Goal: Information Seeking & Learning: Learn about a topic

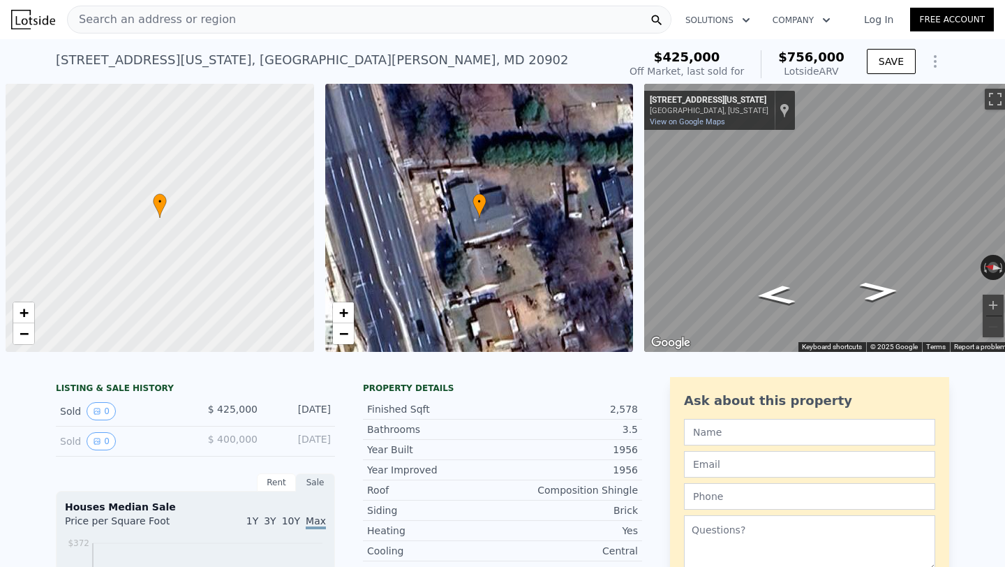
scroll to position [0, 6]
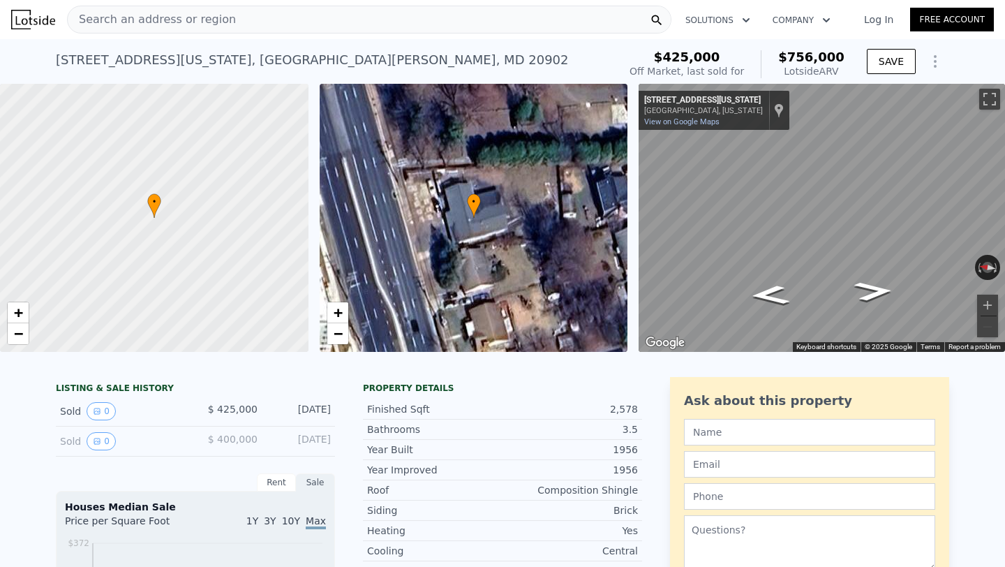
click at [351, 19] on div "Search an address or region" at bounding box center [369, 20] width 605 height 28
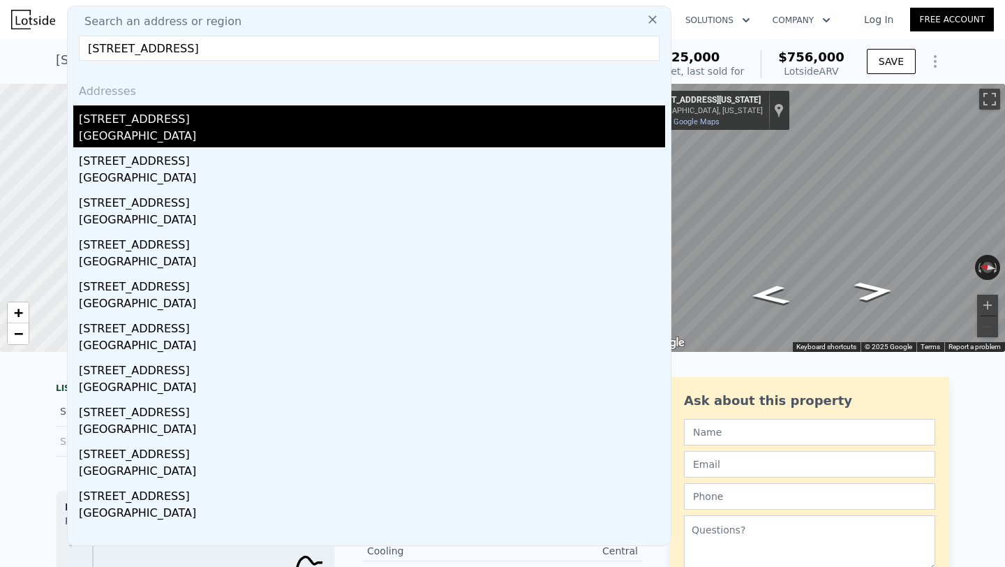
type input "[STREET_ADDRESS]"
click at [179, 117] on div "[STREET_ADDRESS]" at bounding box center [372, 116] width 586 height 22
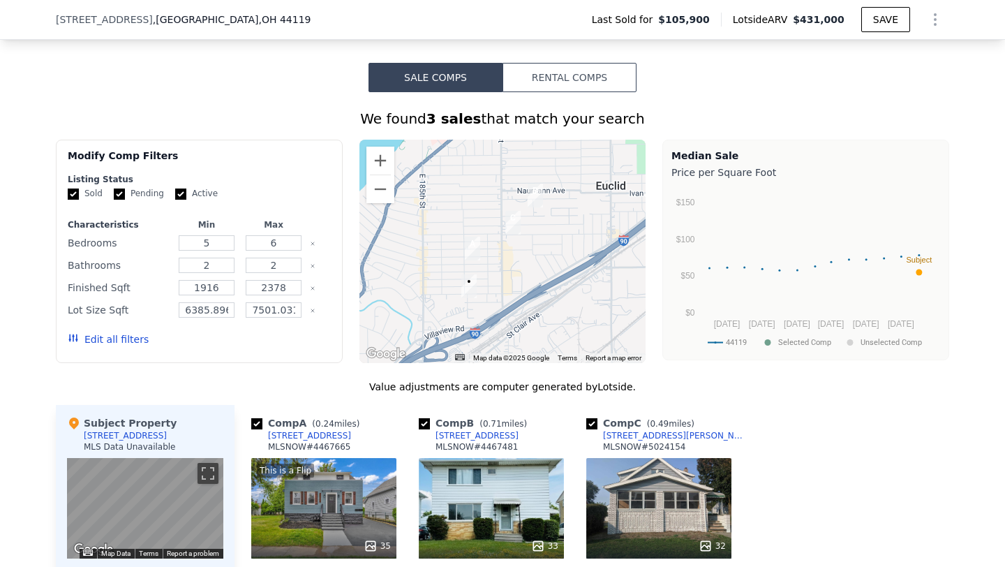
scroll to position [1119, 0]
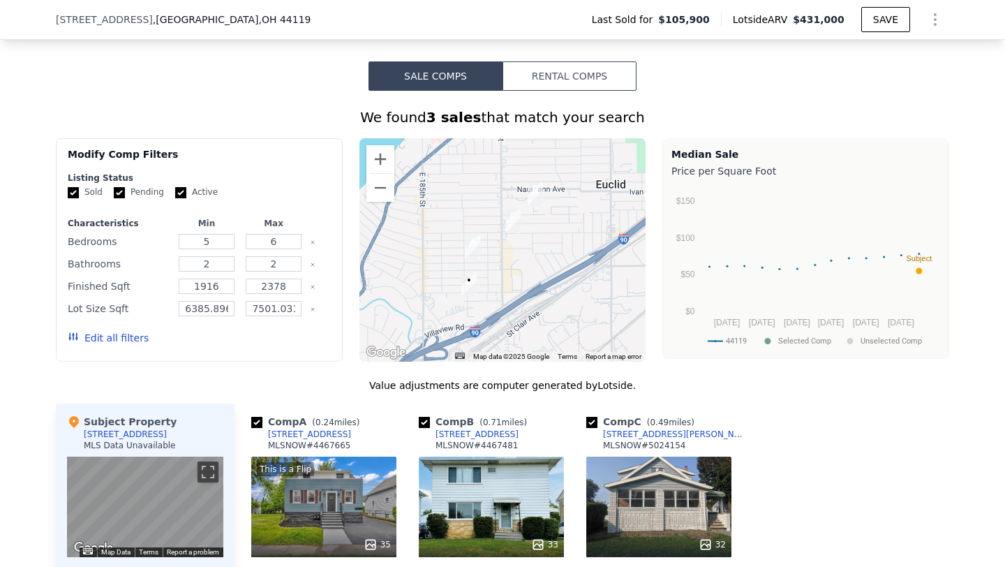
click at [132, 345] on button "Edit all filters" at bounding box center [108, 338] width 81 height 14
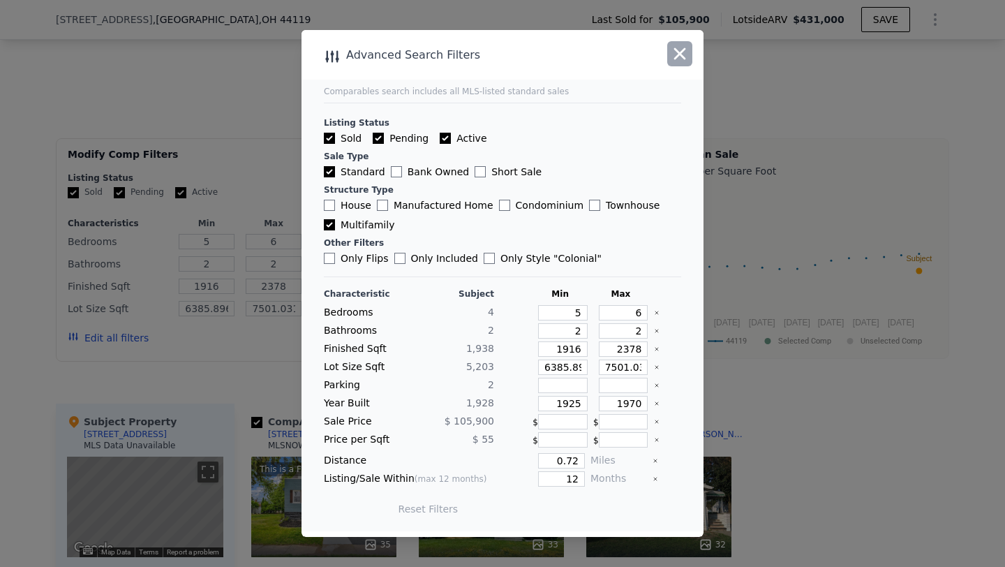
click at [673, 62] on icon "button" at bounding box center [680, 54] width 20 height 20
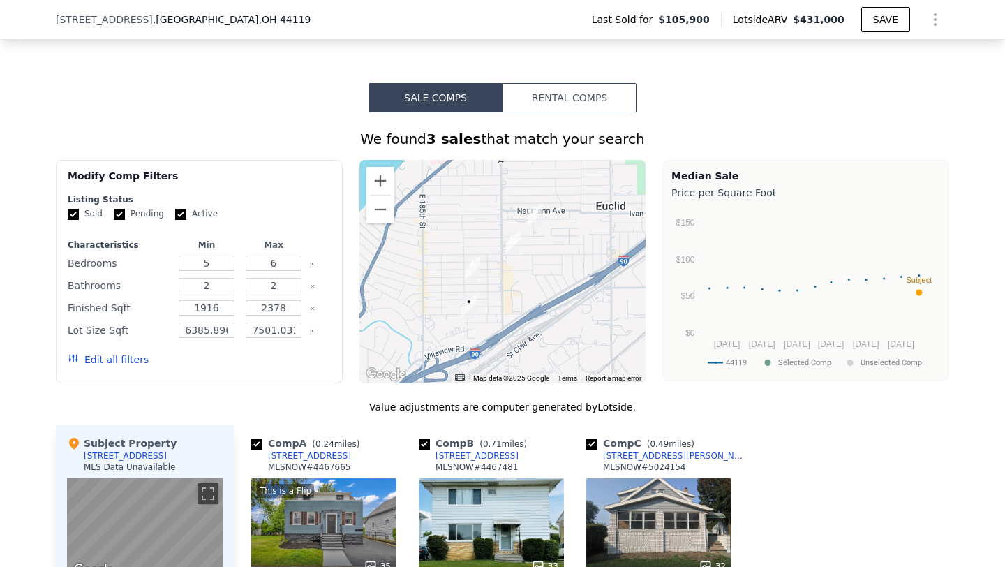
scroll to position [1095, 0]
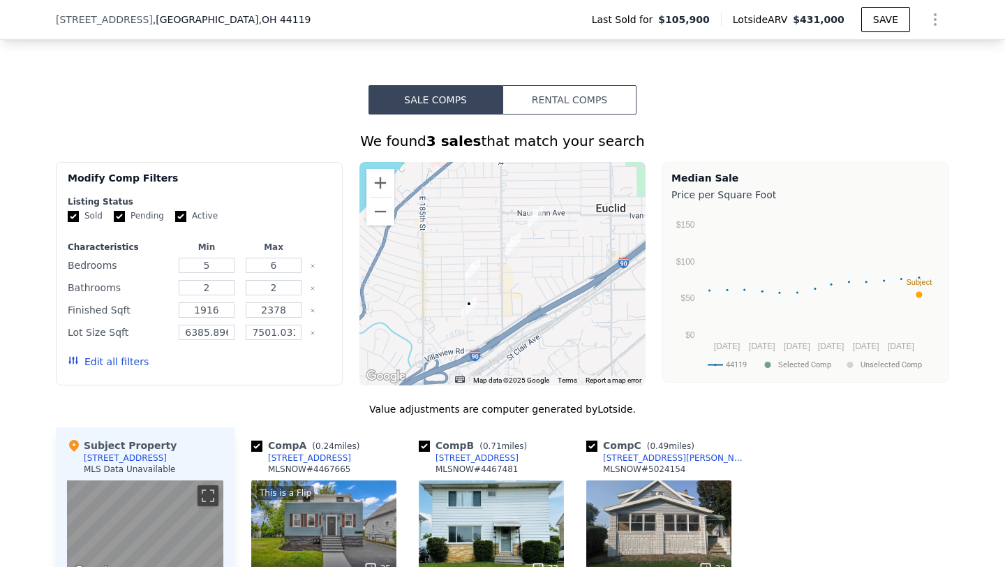
click at [137, 369] on button "Edit all filters" at bounding box center [108, 362] width 81 height 14
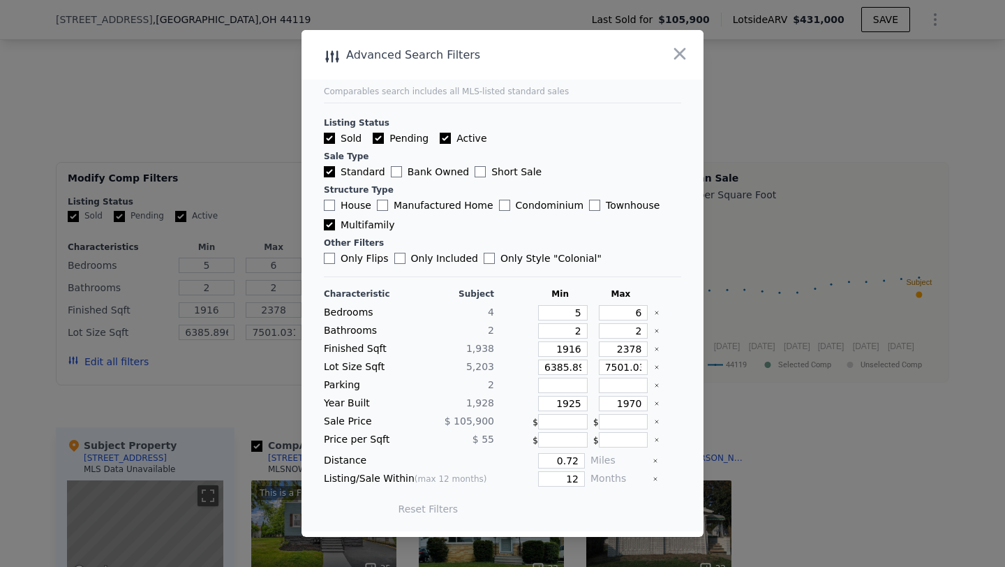
scroll to position [1448, 0]
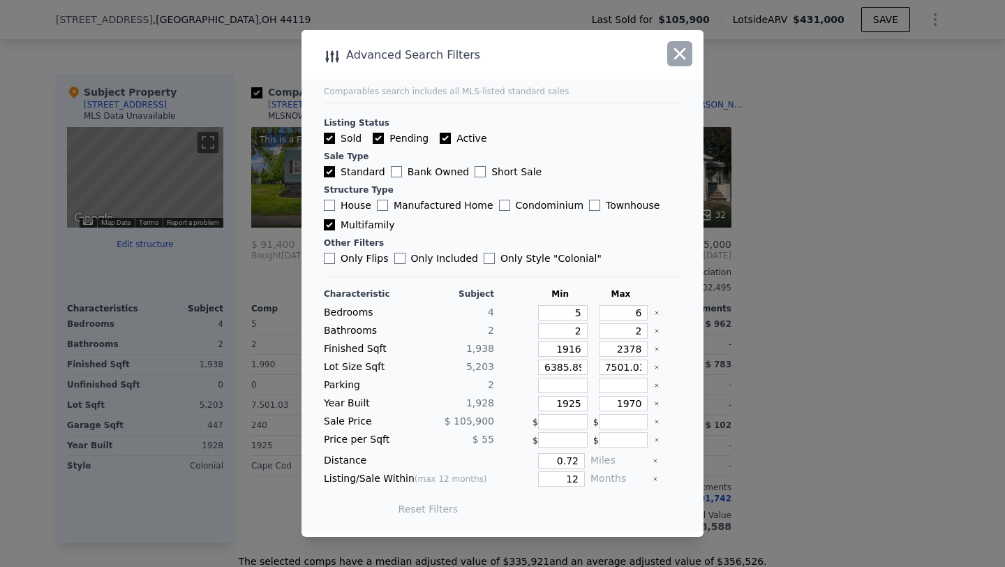
click at [679, 49] on icon "button" at bounding box center [680, 54] width 20 height 20
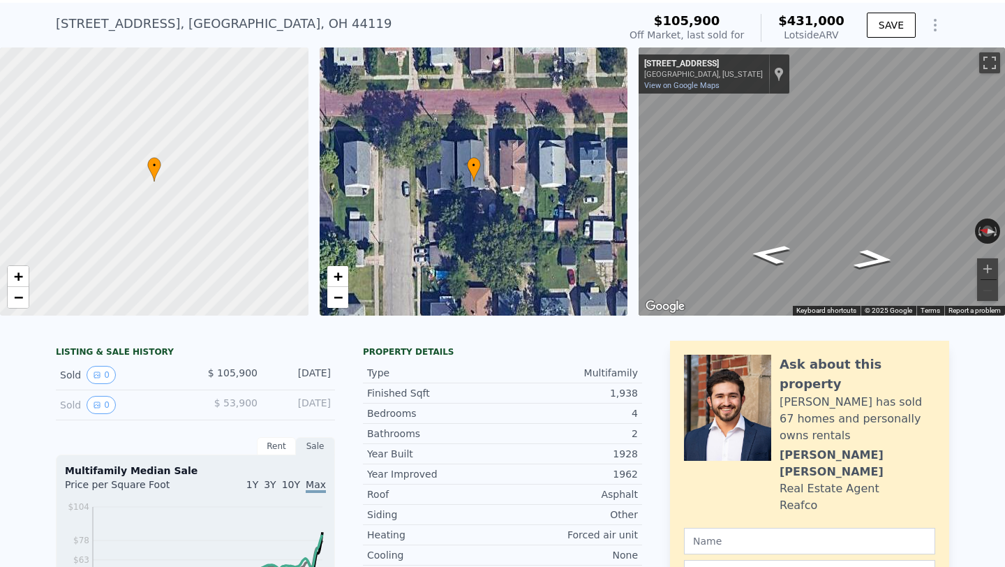
scroll to position [0, 0]
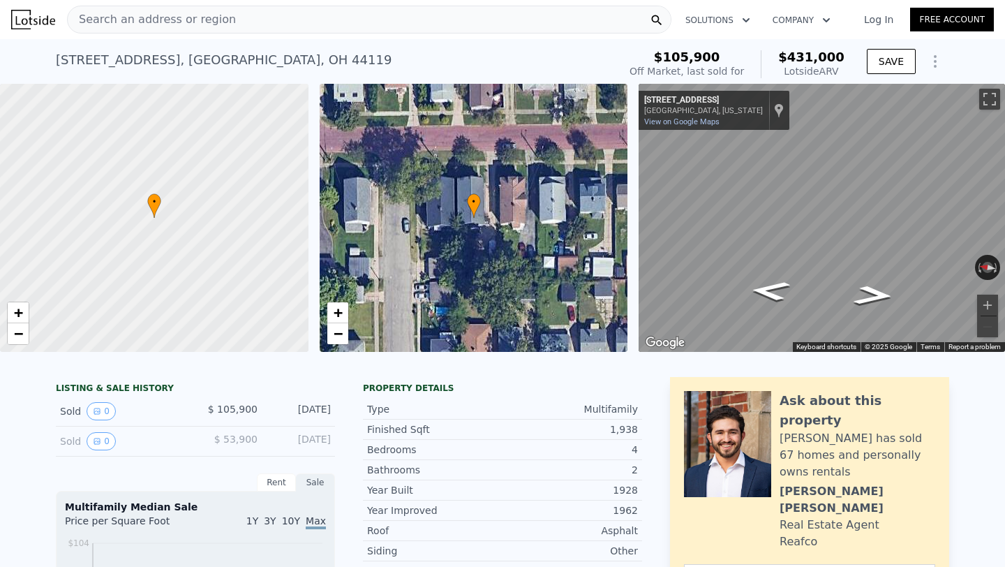
click at [392, 18] on div "Search an address or region" at bounding box center [369, 20] width 605 height 28
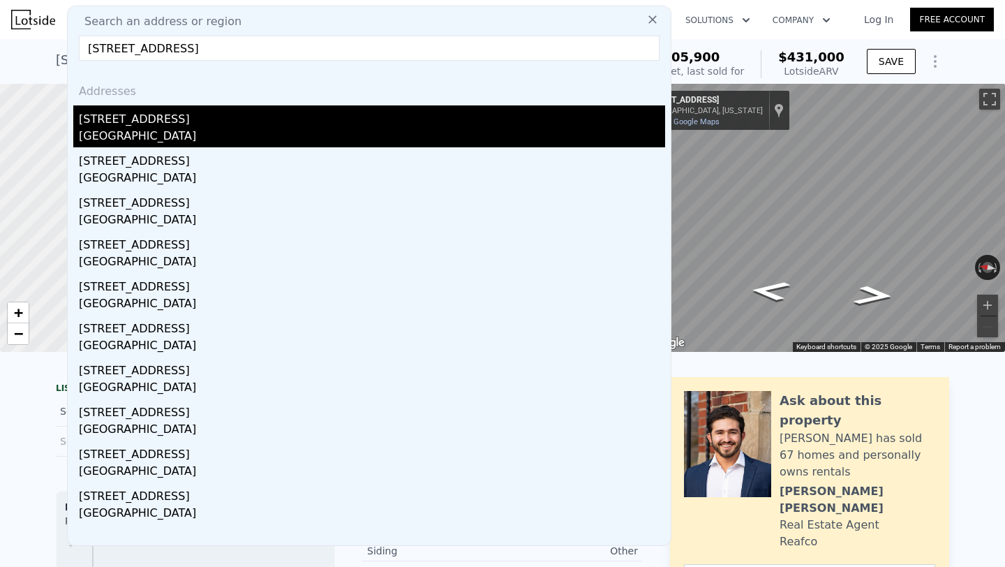
type input "[STREET_ADDRESS]"
click at [370, 120] on div "[STREET_ADDRESS]" at bounding box center [372, 116] width 586 height 22
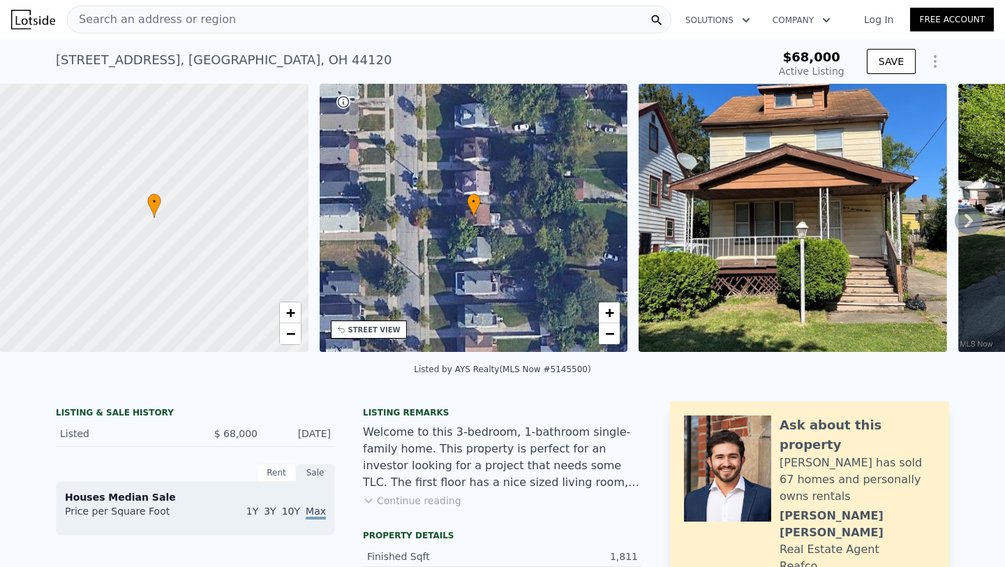
type input "-$ 74,326"
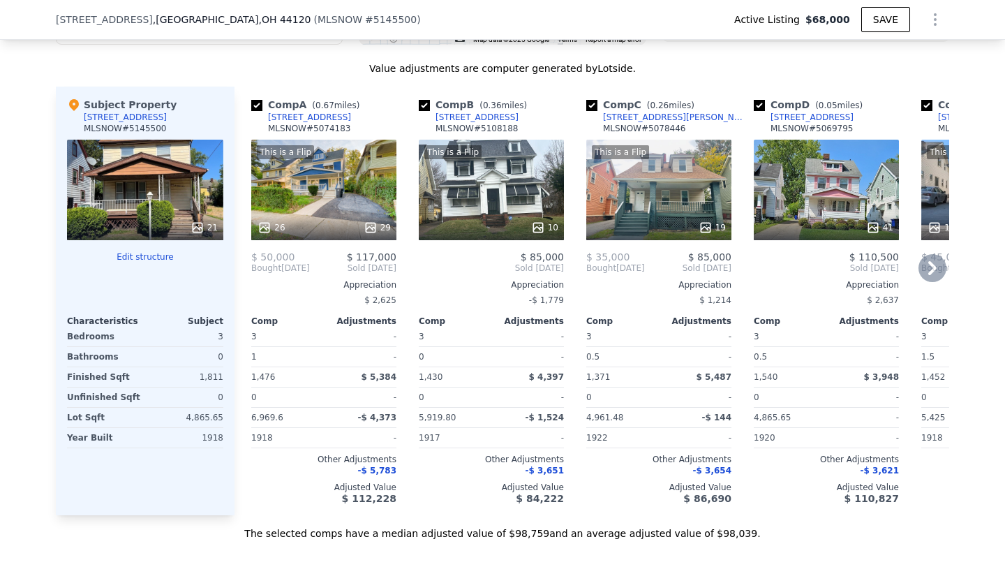
scroll to position [1541, 0]
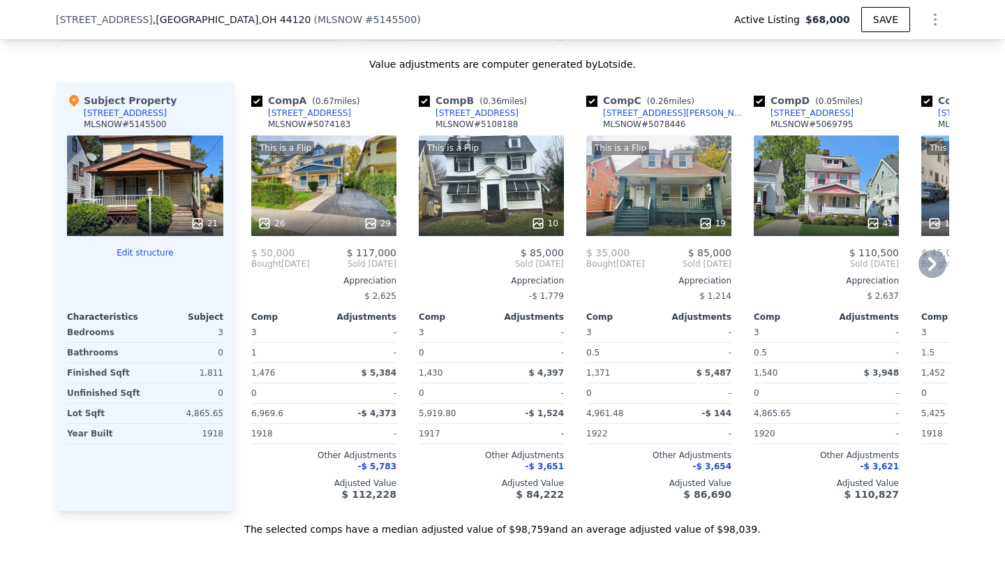
click at [933, 271] on icon at bounding box center [932, 264] width 8 height 14
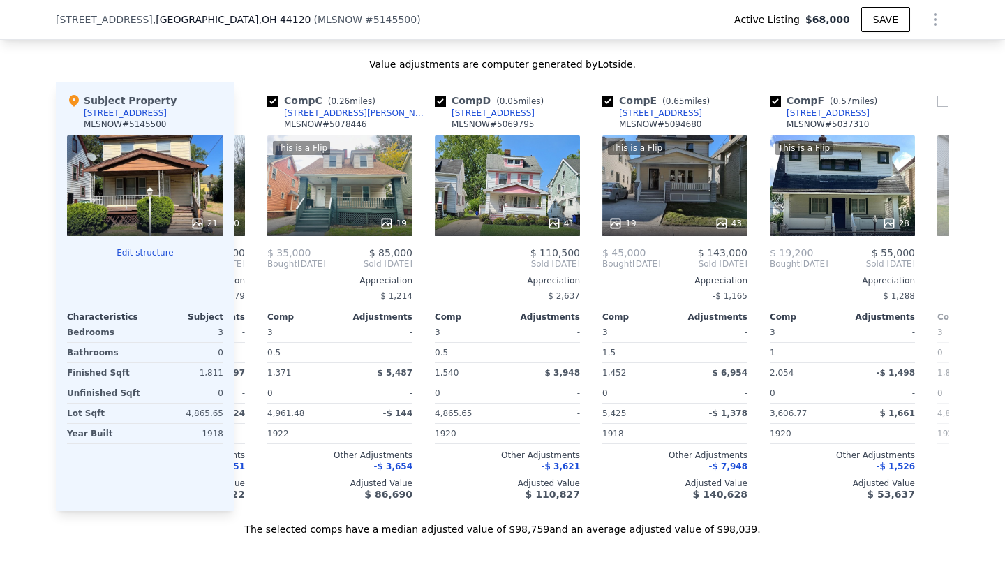
scroll to position [0, 335]
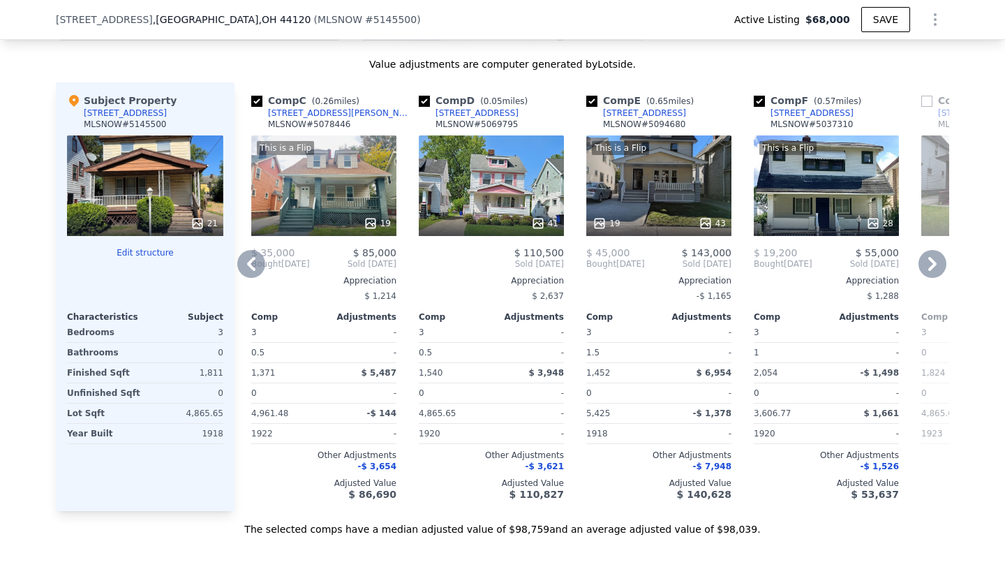
click at [927, 278] on icon at bounding box center [933, 264] width 28 height 28
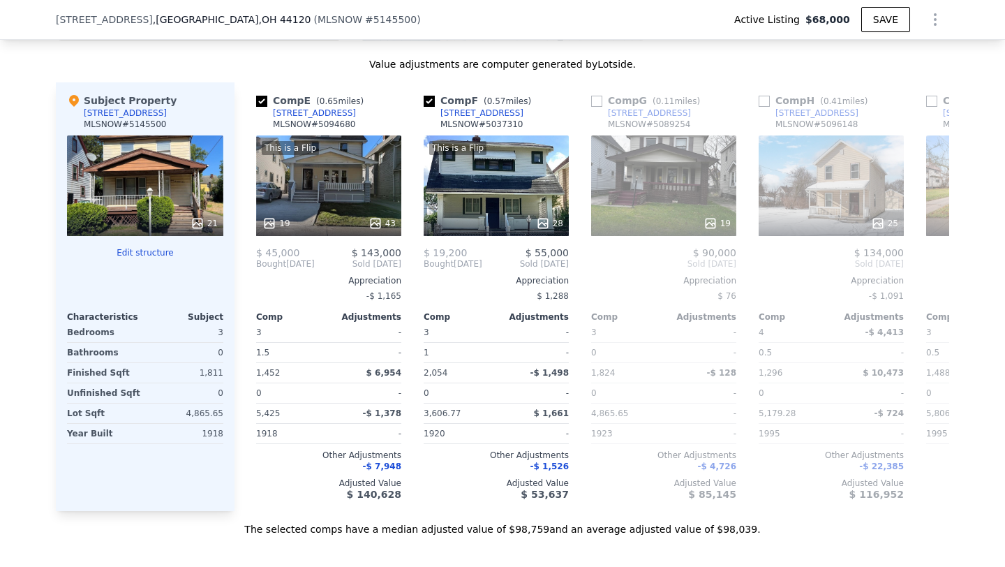
scroll to position [0, 670]
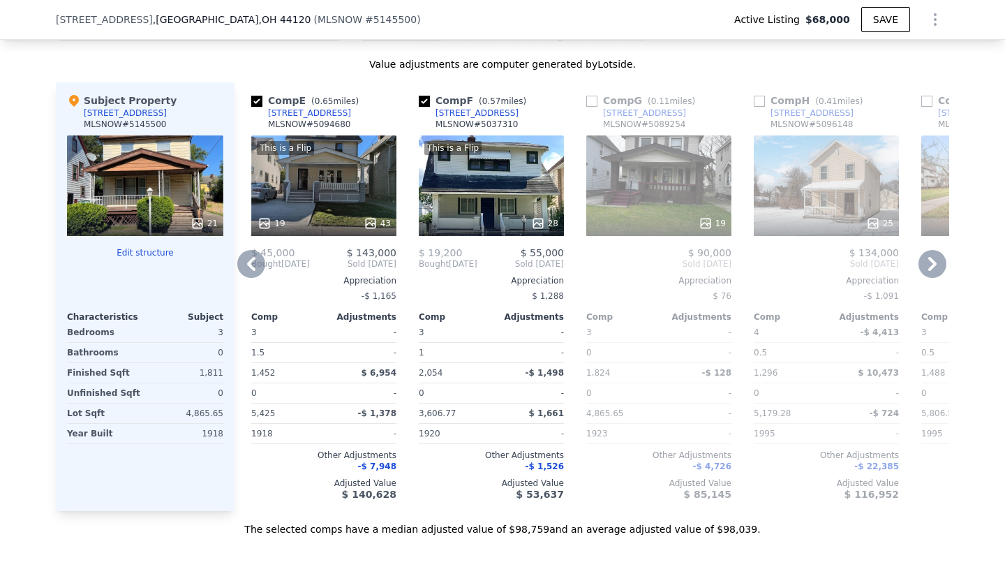
click at [935, 271] on icon at bounding box center [932, 264] width 8 height 14
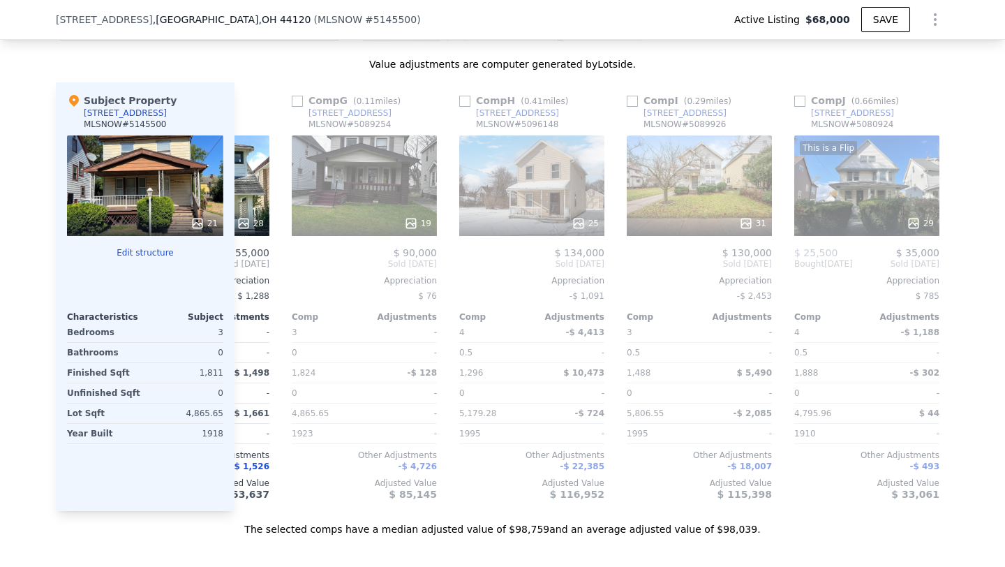
scroll to position [0, 1005]
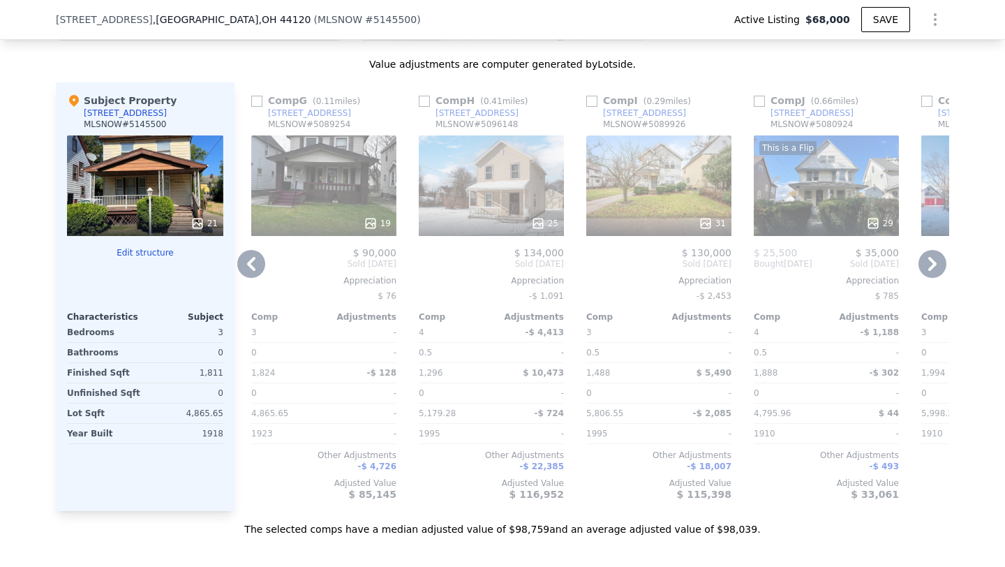
click at [252, 271] on icon at bounding box center [251, 264] width 8 height 14
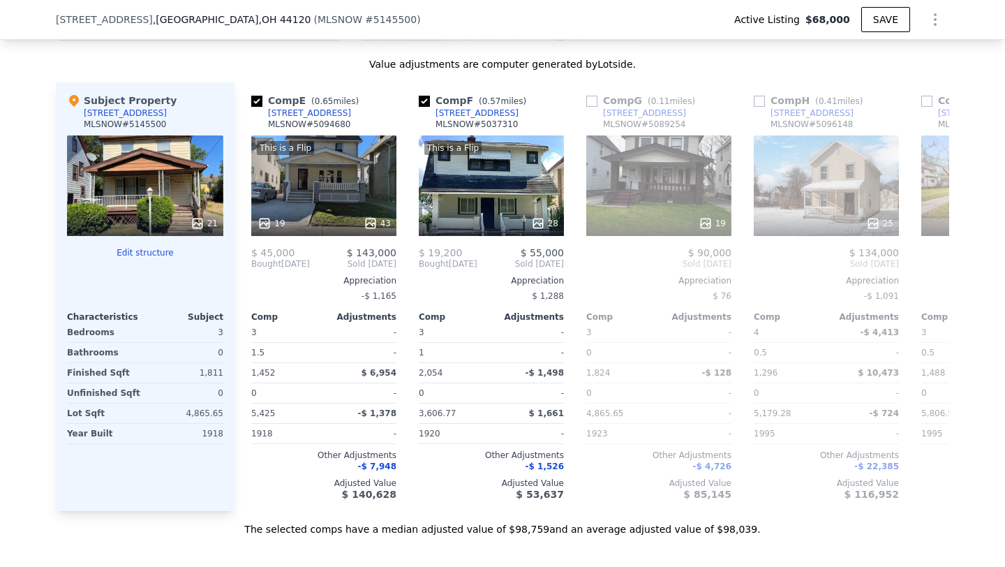
scroll to position [0, 670]
click at [252, 279] on div "Comp A ( 0.67 miles) [STREET_ADDRESS] This is a Flip 26 29 $ 50,000 $ 117,000 B…" at bounding box center [592, 296] width 715 height 429
click at [252, 271] on icon at bounding box center [251, 264] width 8 height 14
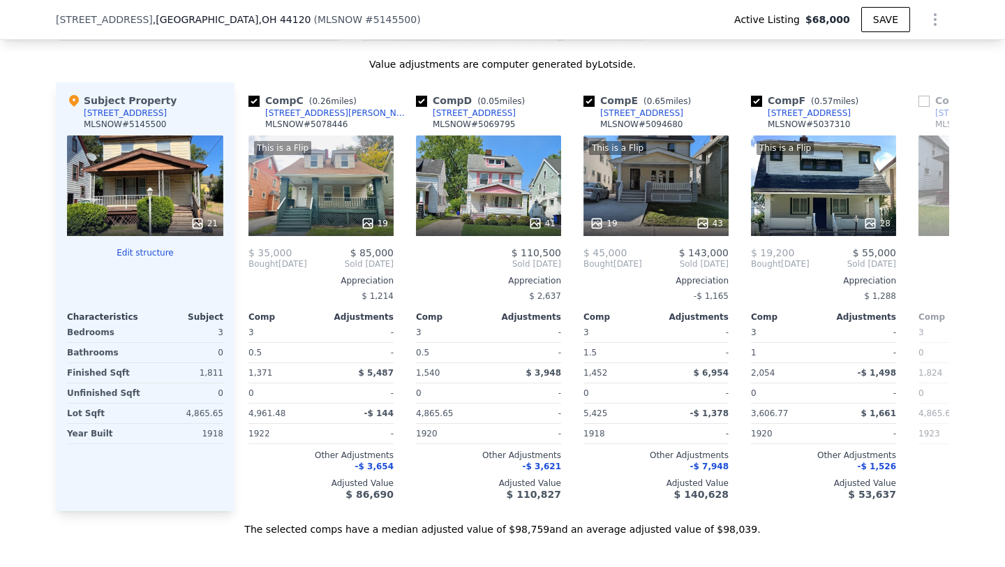
scroll to position [0, 335]
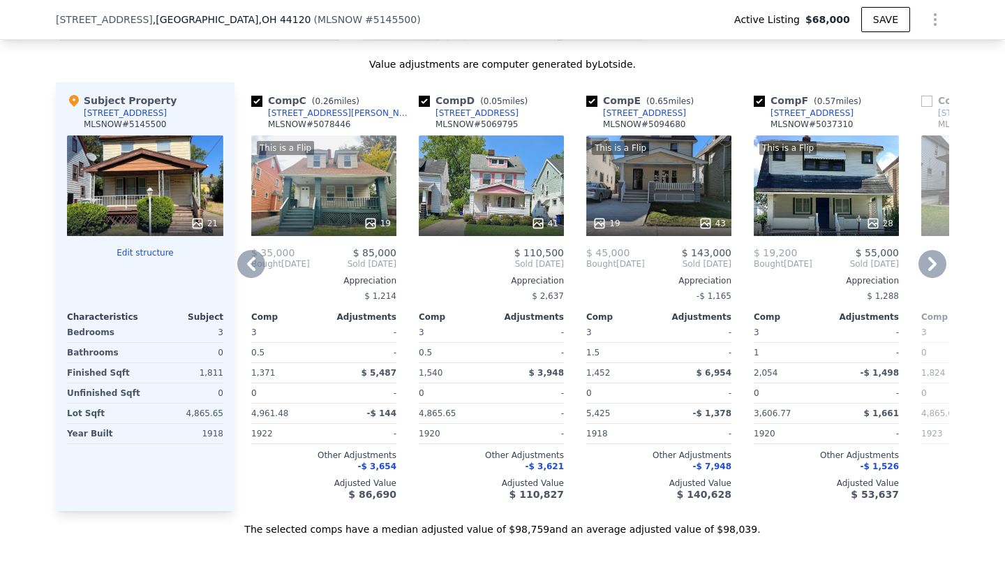
click at [252, 271] on icon at bounding box center [251, 264] width 8 height 14
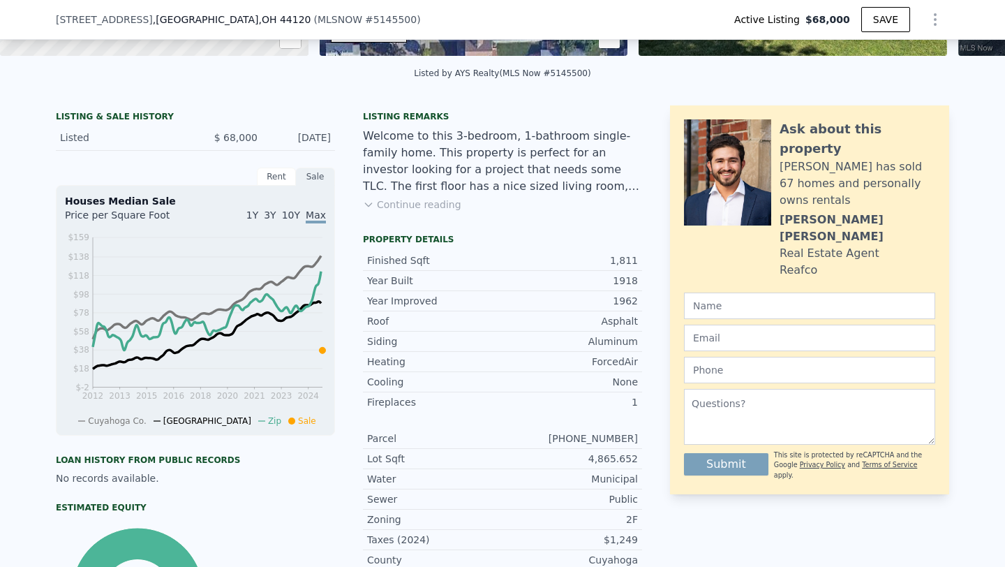
scroll to position [287, 0]
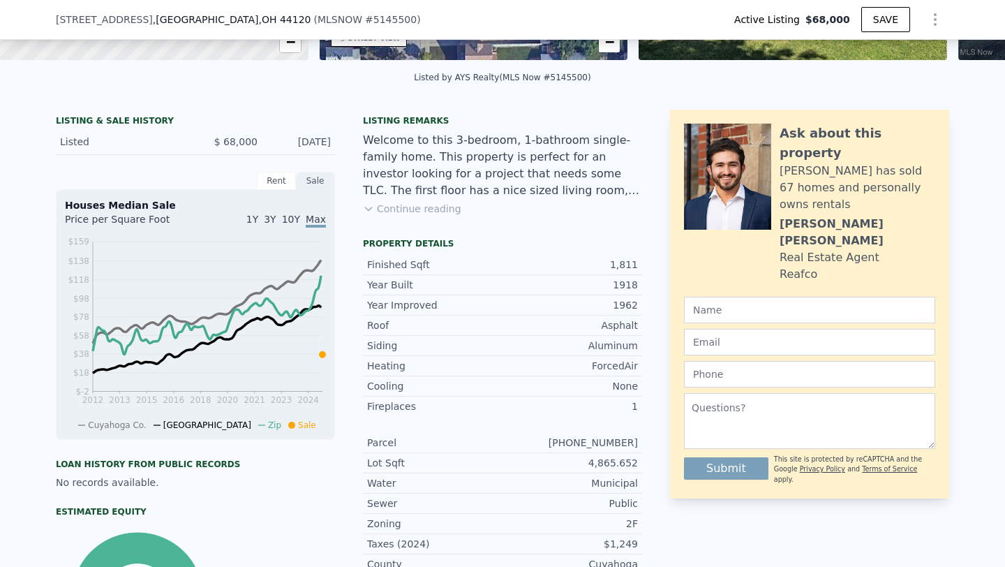
click at [438, 207] on button "Continue reading" at bounding box center [412, 209] width 98 height 14
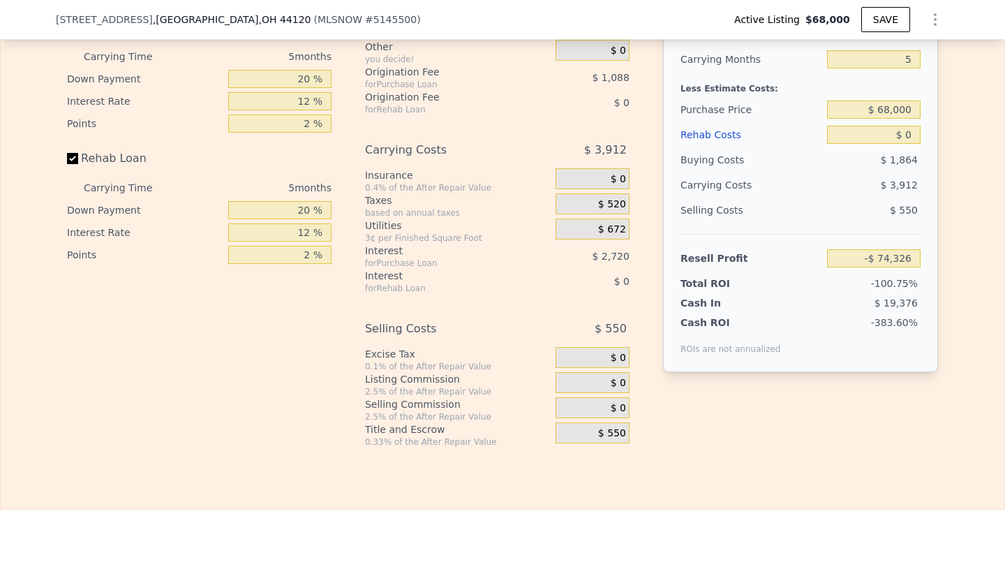
scroll to position [2258, 0]
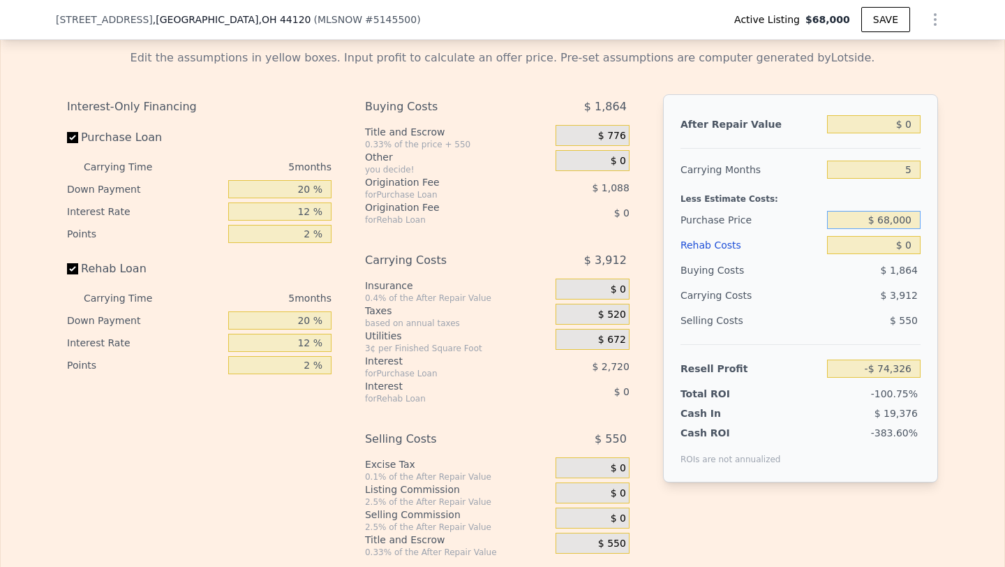
click at [889, 219] on input "$ 68,000" at bounding box center [874, 220] width 94 height 18
click at [887, 216] on input "$ 68,000" at bounding box center [874, 220] width 94 height 18
type input "$ 48,000"
type input "-$ 53,140"
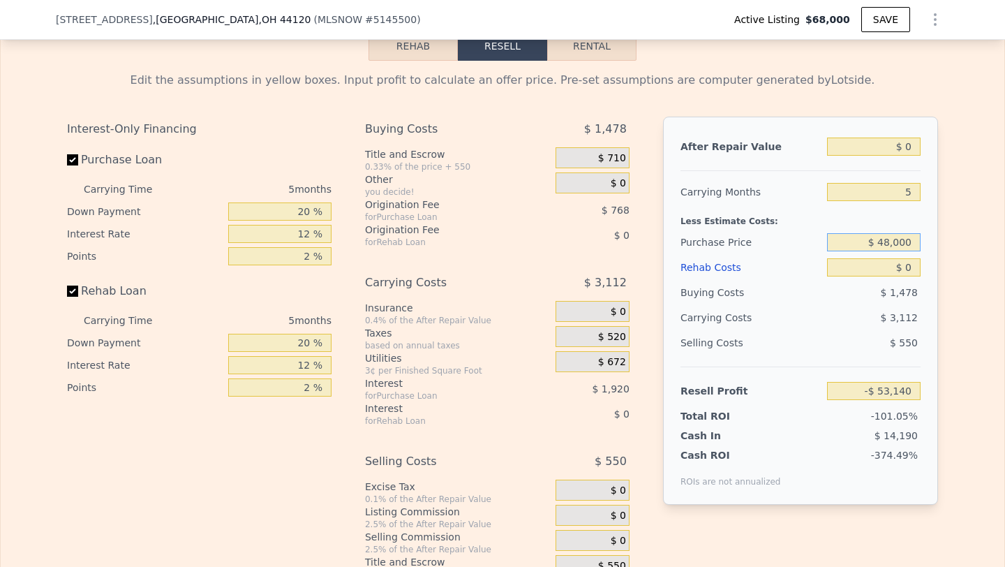
scroll to position [2239, 0]
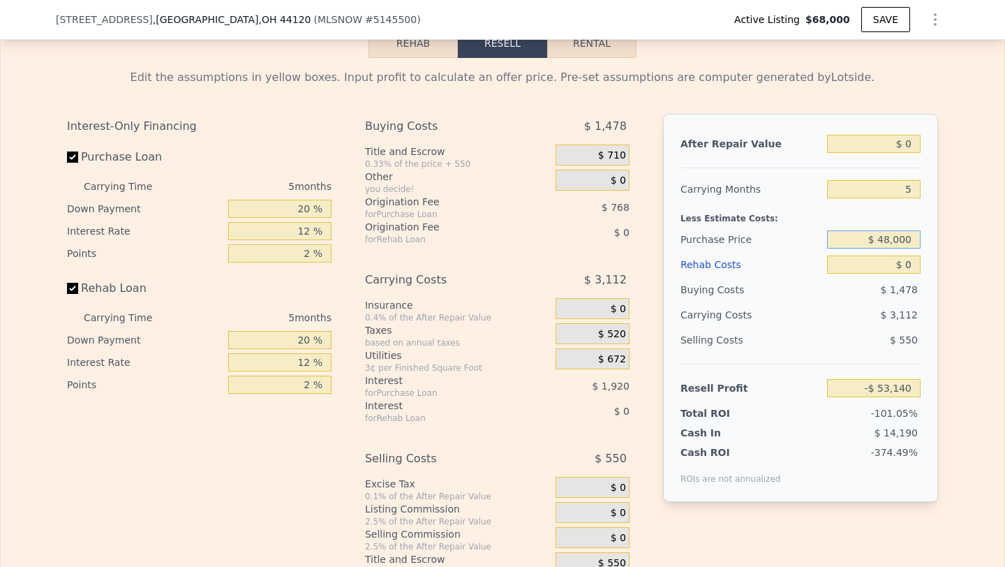
click at [885, 235] on input "$ 48,000" at bounding box center [874, 239] width 94 height 18
type input "$ 38,000"
type input "-$ 42,547"
click at [910, 137] on input "$ 0" at bounding box center [874, 144] width 94 height 18
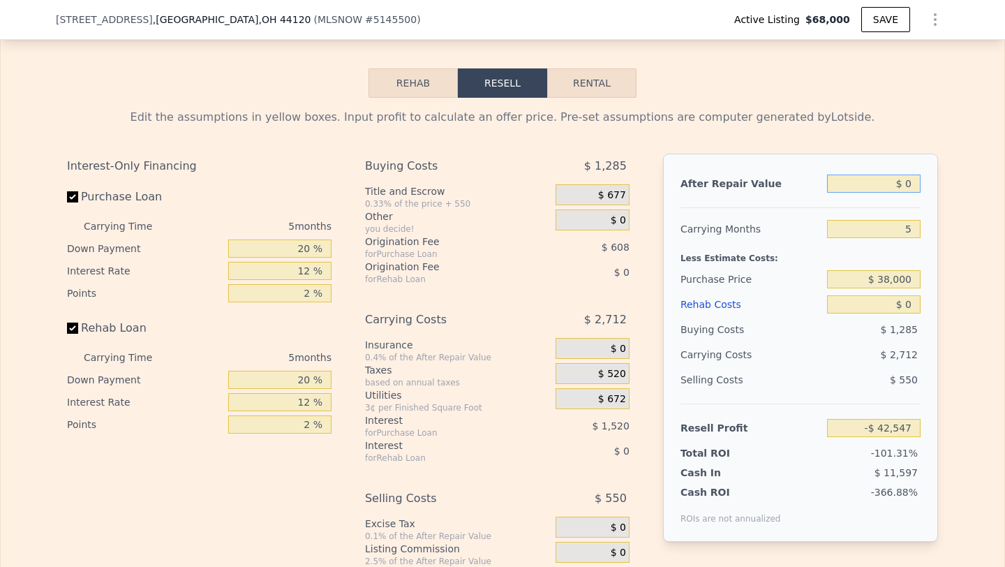
scroll to position [2194, 0]
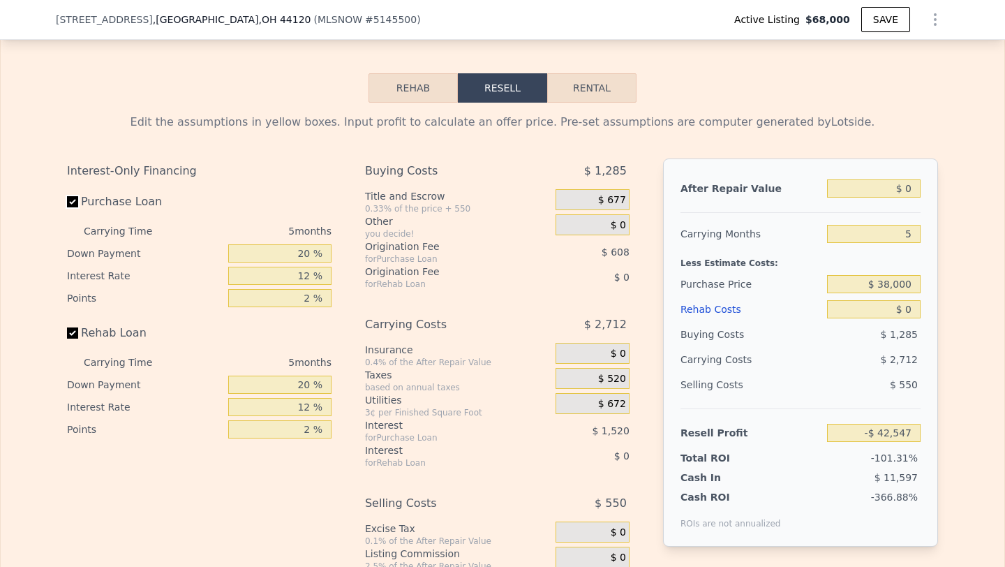
click at [77, 199] on input "Purchase Loan" at bounding box center [72, 201] width 11 height 11
checkbox input "false"
type input "-$ 40,419"
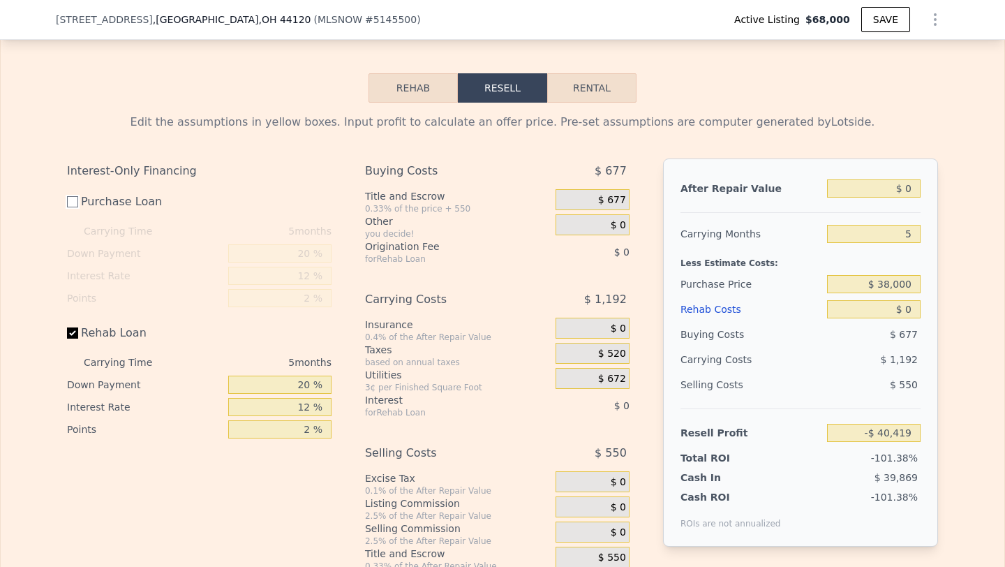
click at [77, 199] on input "Purchase Loan" at bounding box center [72, 201] width 11 height 11
checkbox input "true"
type input "-$ 42,547"
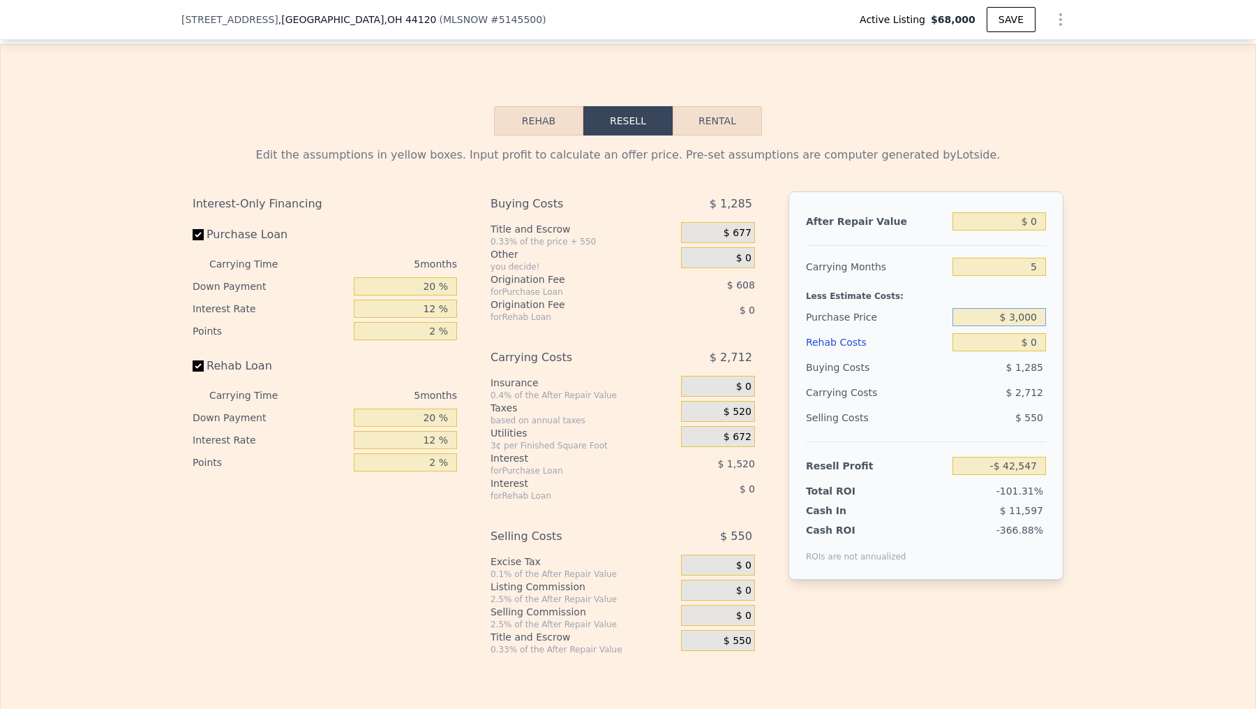
scroll to position [2156, 0]
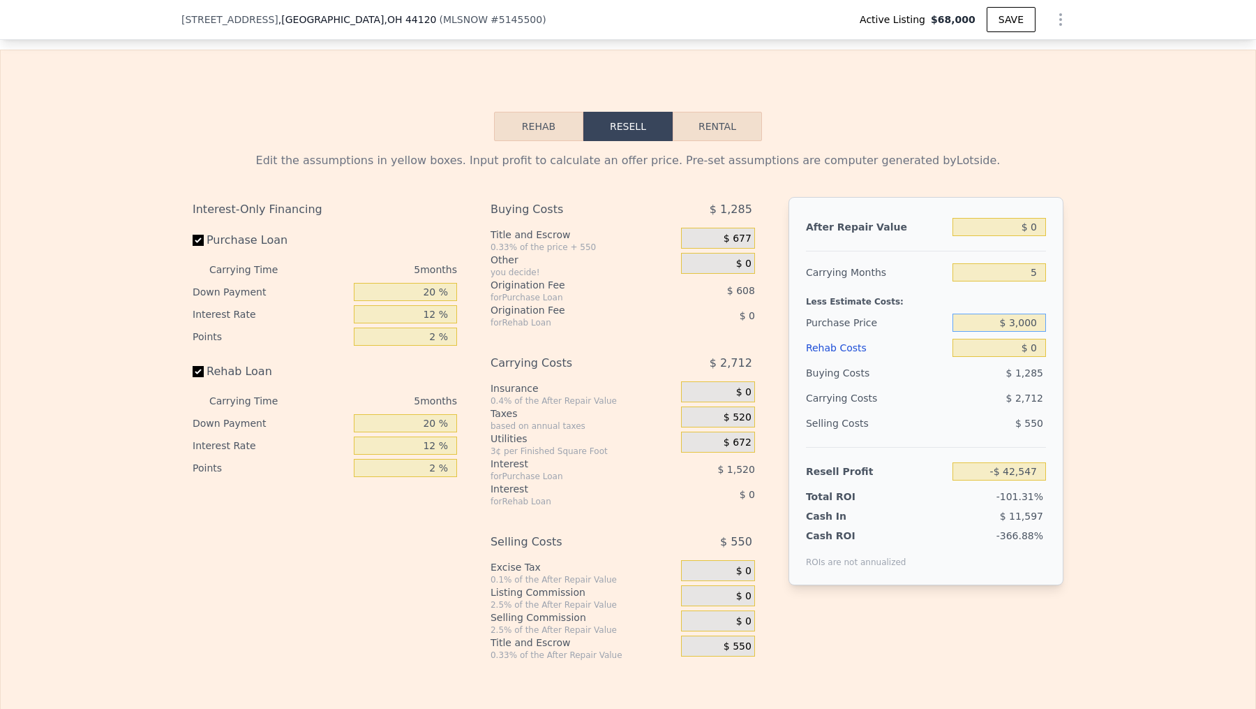
type input "$ 3,000"
type input "-$ 5,470"
click at [549, 119] on button "Rehab" at bounding box center [538, 126] width 89 height 29
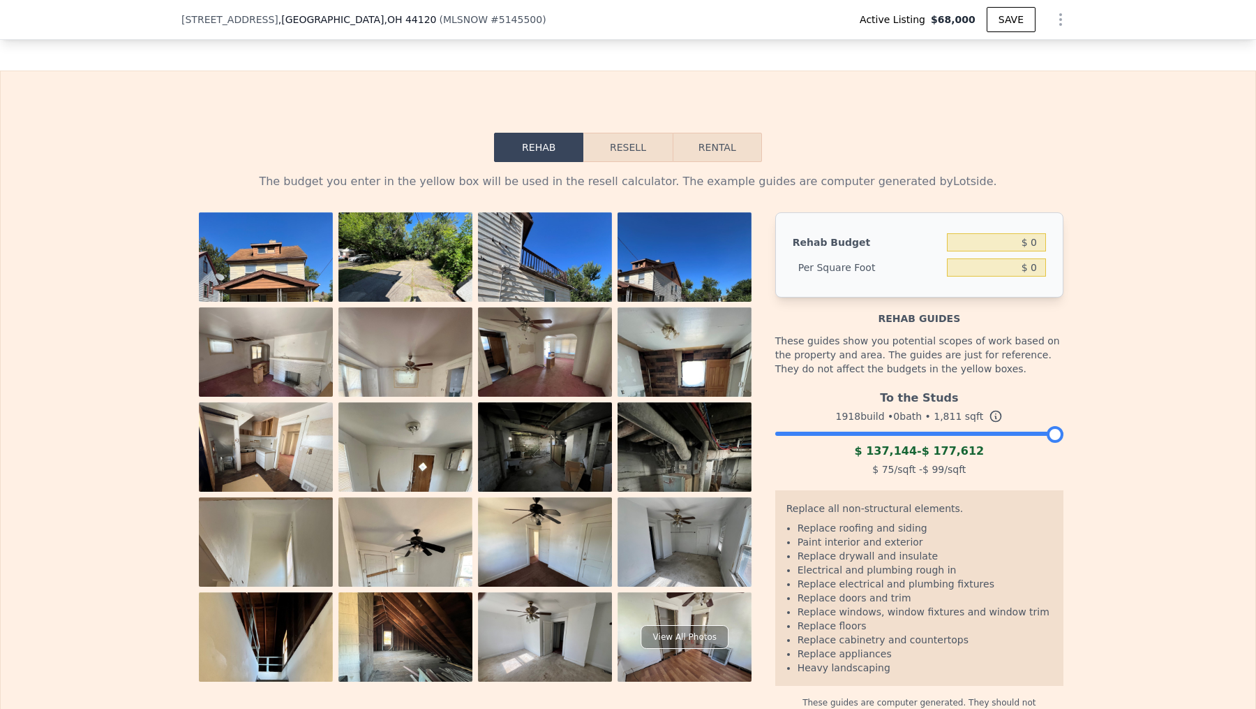
scroll to position [2127, 0]
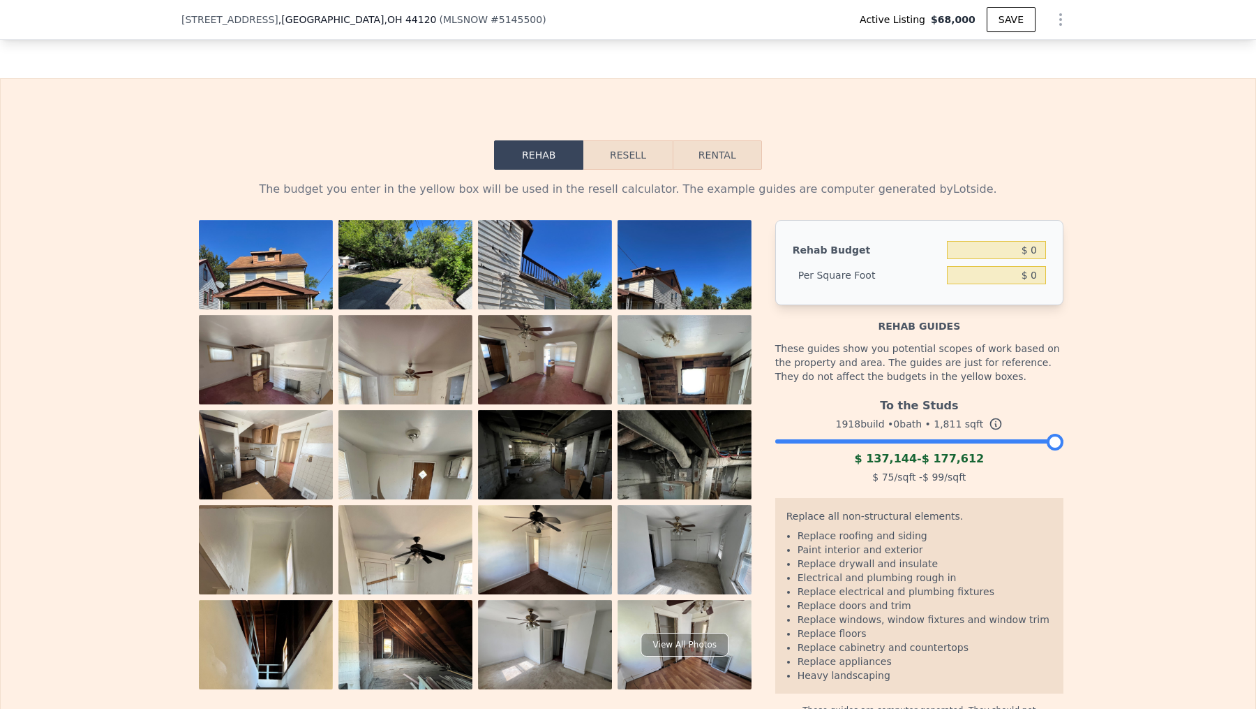
drag, startPoint x: 1058, startPoint y: 424, endPoint x: 1078, endPoint y: 431, distance: 21.2
click at [1004, 431] on div "The budget you enter in the yellow box will be used in the resell calculator. T…" at bounding box center [628, 448] width 1255 height 557
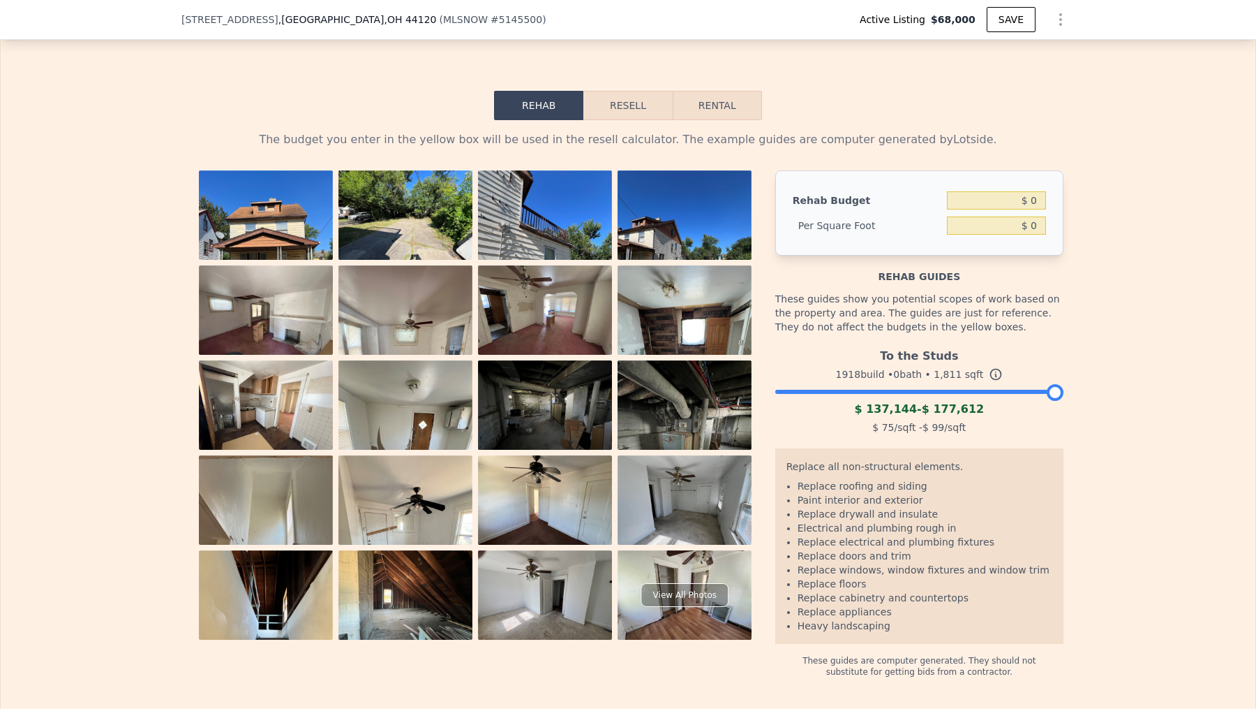
scroll to position [2161, 0]
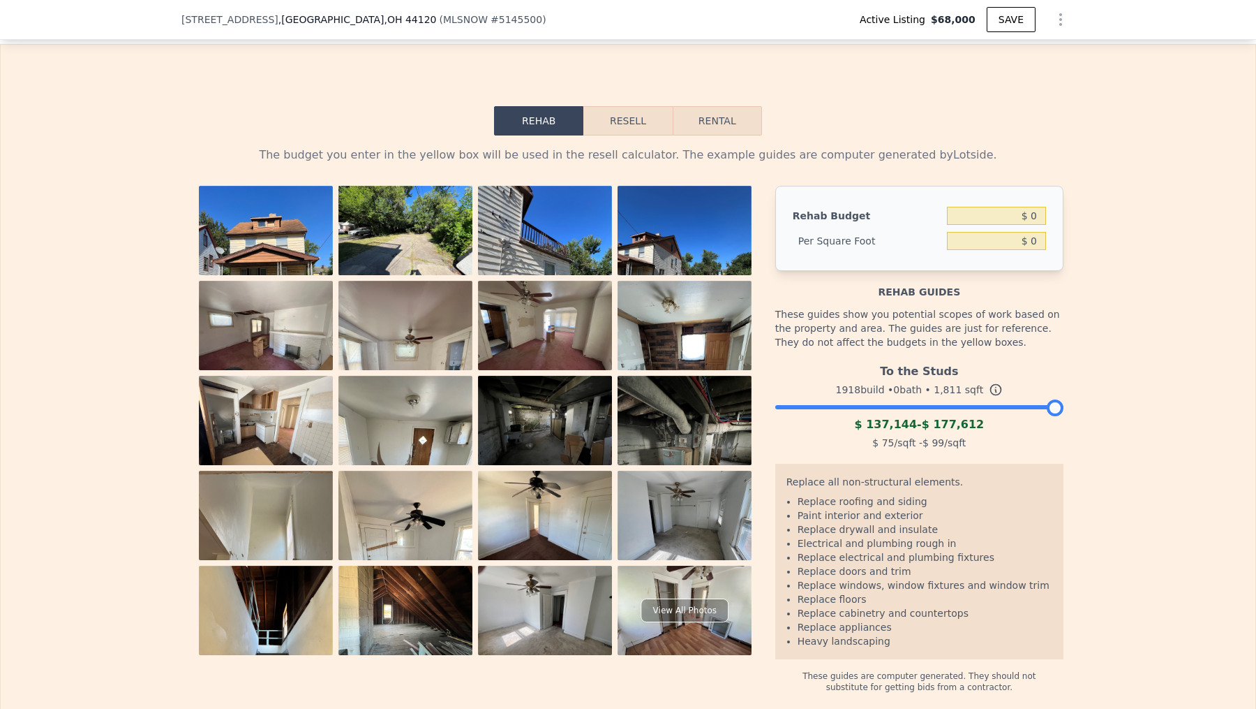
click at [905, 399] on div at bounding box center [920, 403] width 288 height 8
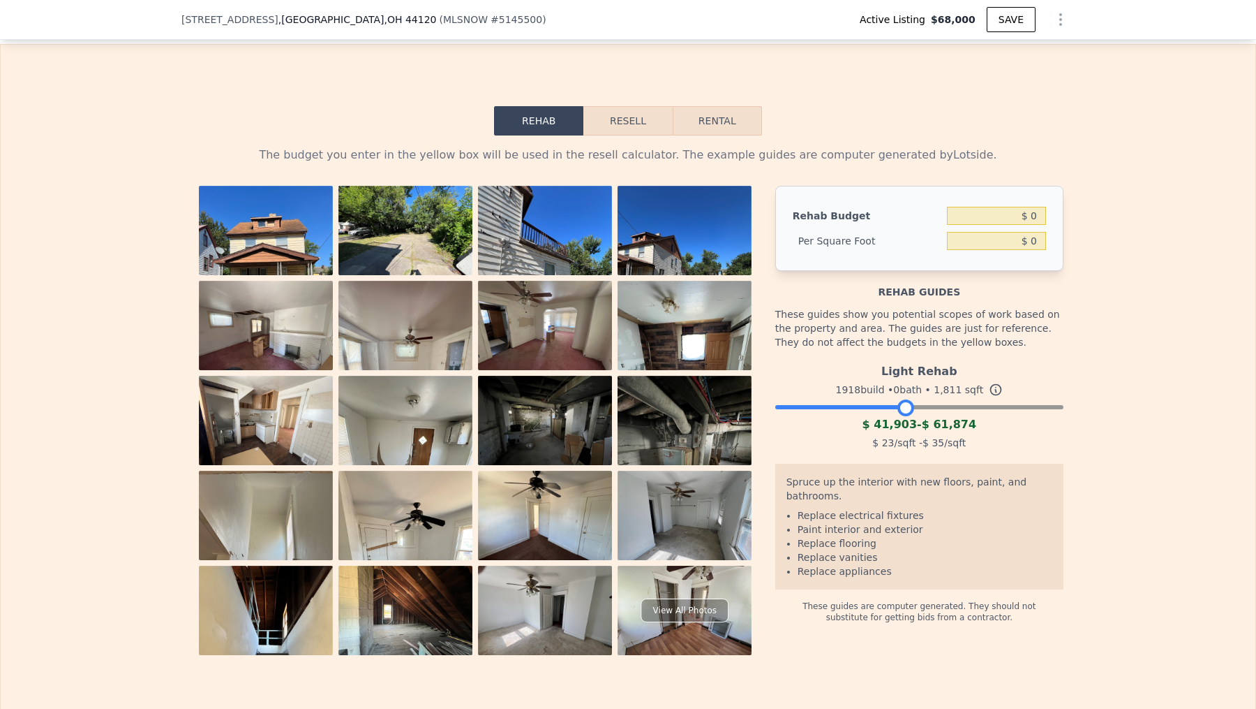
click at [972, 397] on div "Light Rehab 1918 build • 0 bath • 1,811 sqft $ 41,903 - $ 61,874 $ 23 /sqft - $…" at bounding box center [920, 404] width 288 height 95
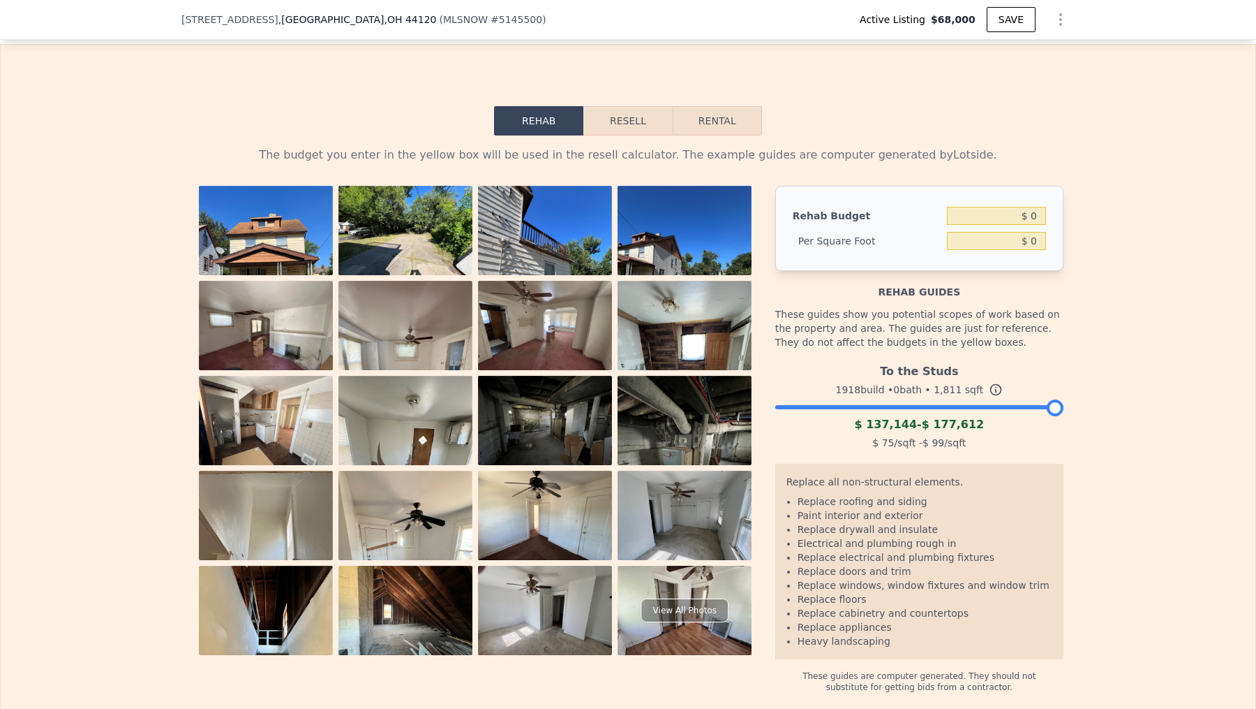
click at [1004, 399] on div at bounding box center [920, 403] width 288 height 8
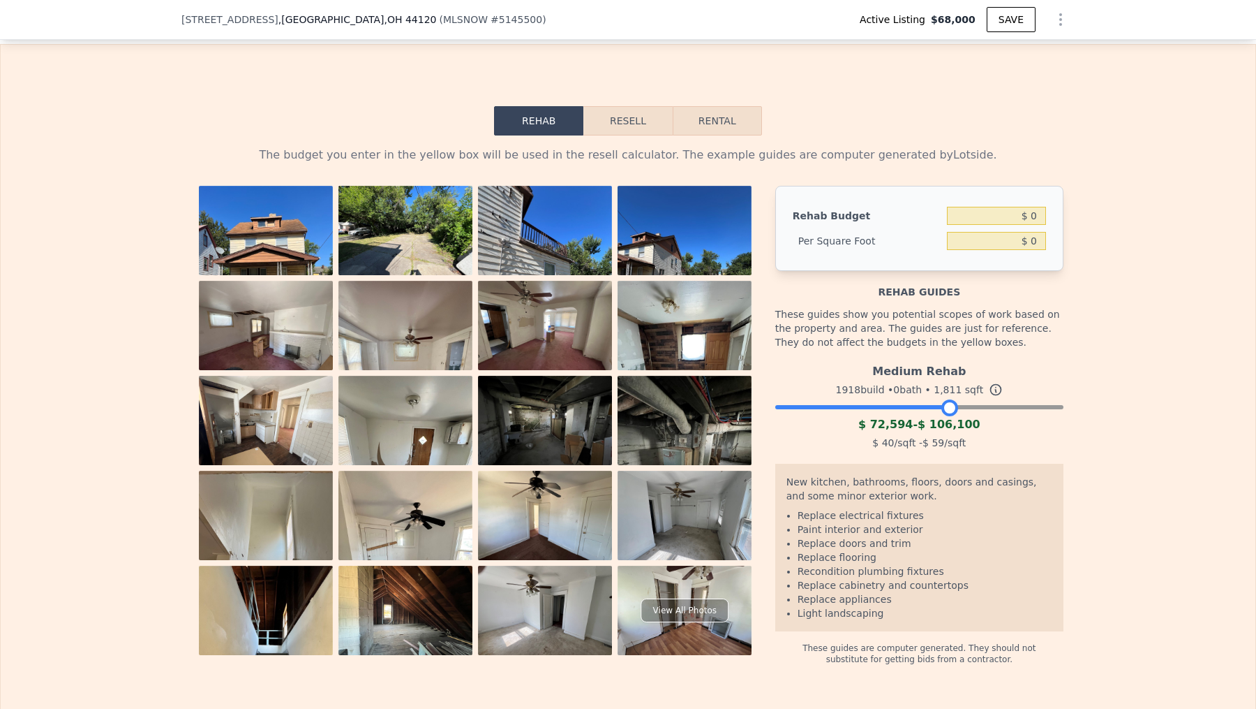
click at [951, 399] on div at bounding box center [920, 403] width 288 height 8
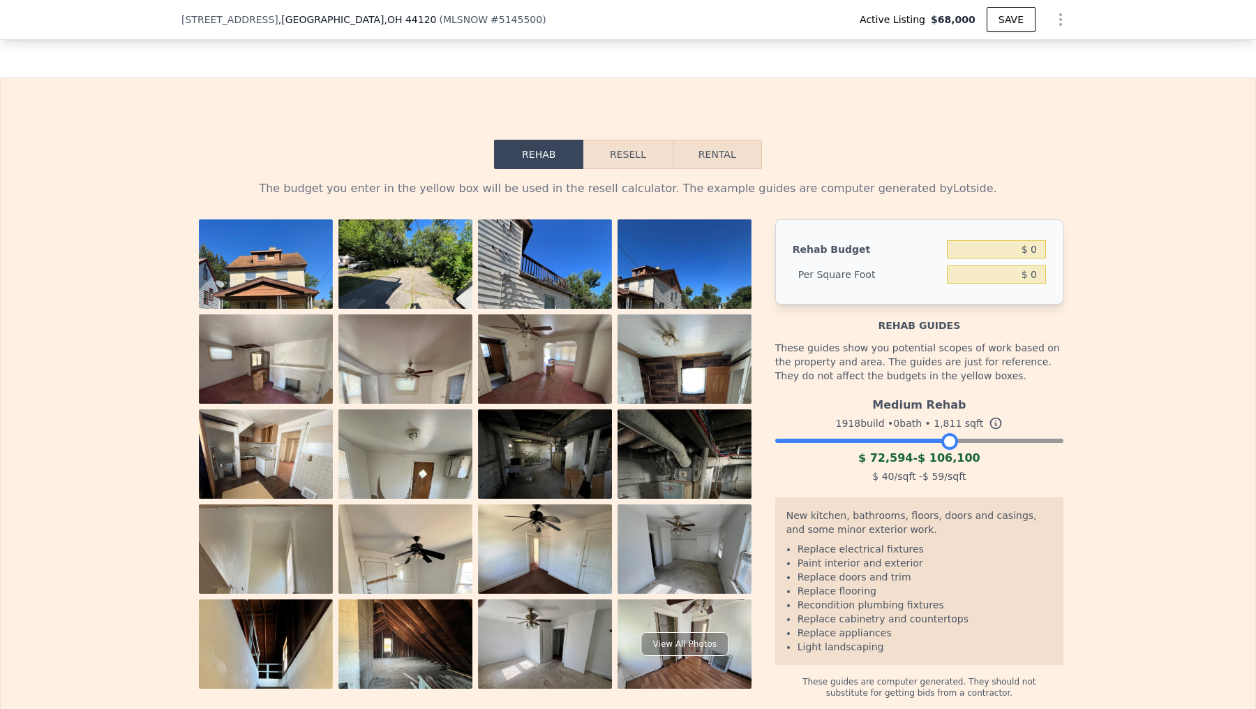
scroll to position [2127, 0]
click at [734, 146] on button "Rental" at bounding box center [717, 154] width 89 height 29
select select "30"
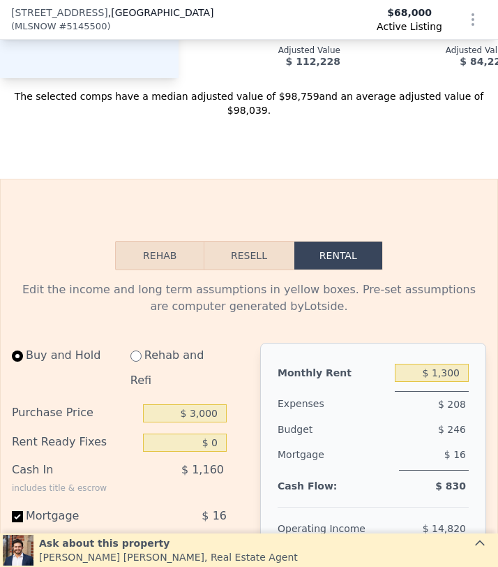
scroll to position [2193, 0]
